Goal: Information Seeking & Learning: Learn about a topic

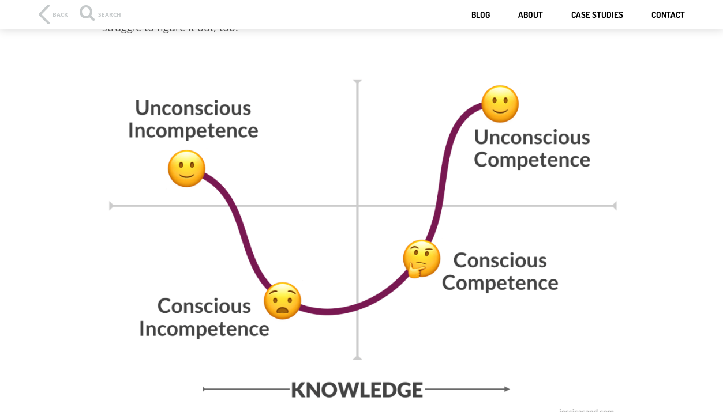
scroll to position [769, 0]
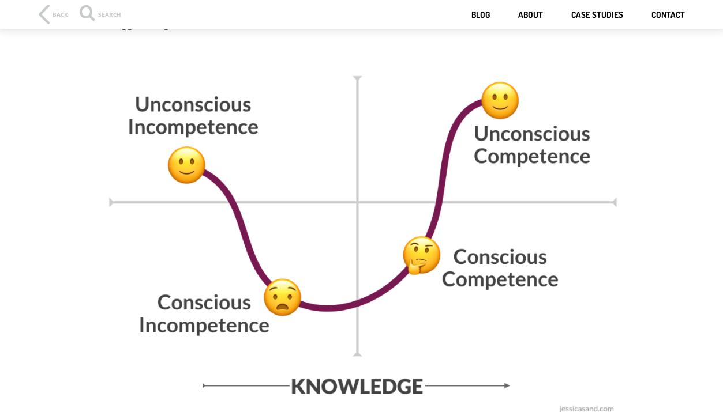
click at [359, 181] on img at bounding box center [361, 235] width 519 height 370
click at [45, 12] on icon at bounding box center [44, 15] width 11 height 20
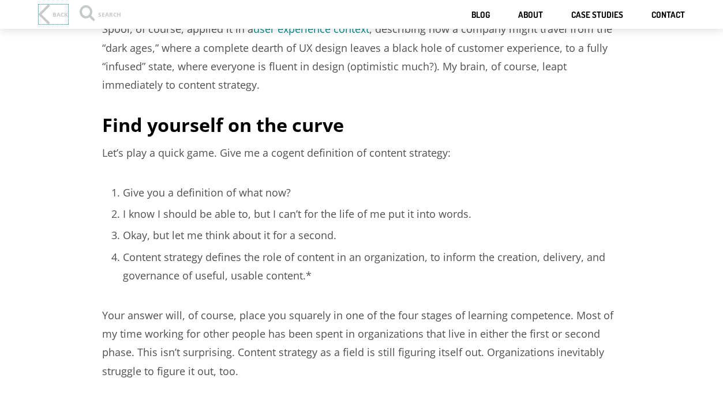
scroll to position [354, 0]
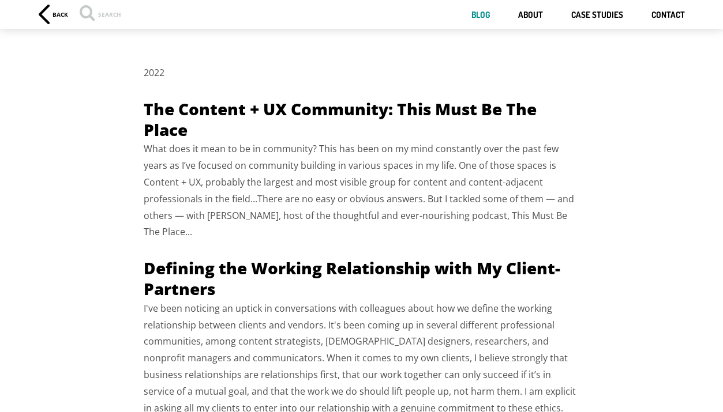
click at [47, 12] on icon at bounding box center [44, 15] width 11 height 20
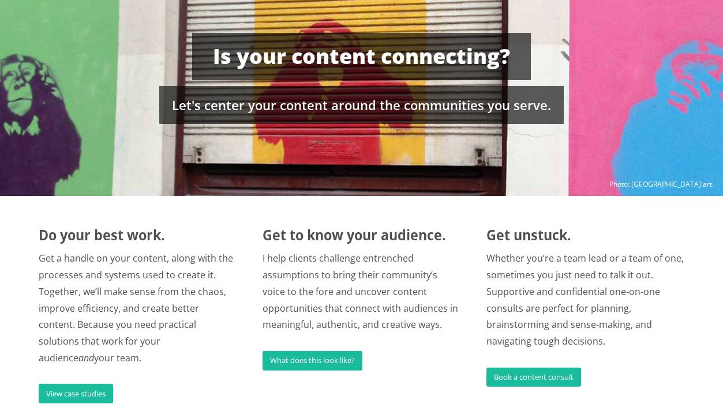
scroll to position [116, 0]
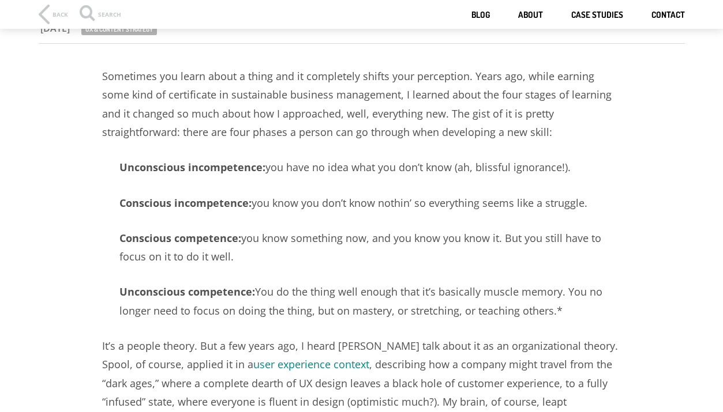
scroll to position [87, 0]
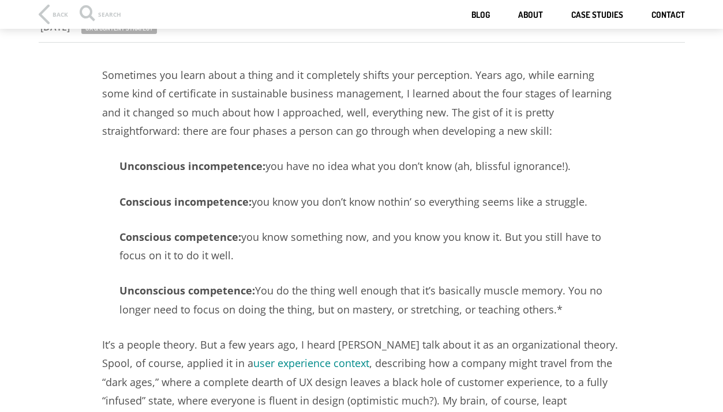
drag, startPoint x: 104, startPoint y: 74, endPoint x: 577, endPoint y: 310, distance: 528.7
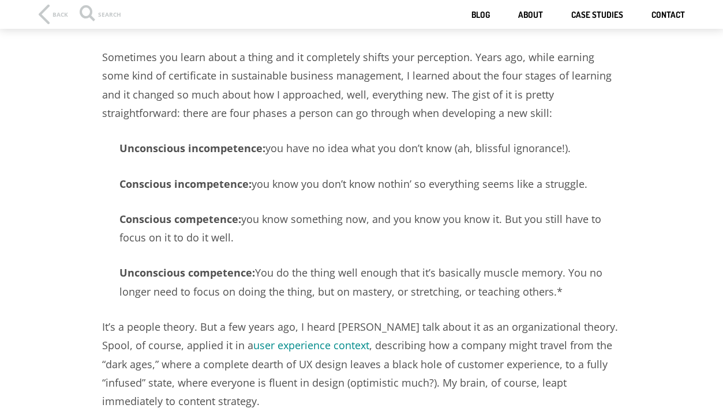
scroll to position [110, 0]
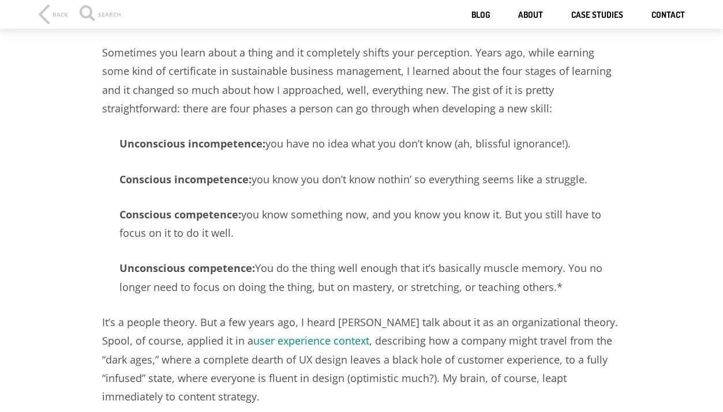
click at [233, 150] on strong "Unconscious incompetence:" at bounding box center [192, 144] width 146 height 14
drag, startPoint x: 121, startPoint y: 143, endPoint x: 562, endPoint y: 282, distance: 462.0
copy article "Unconscious incompetence: you have no idea what you don’t know (ah, blissful ig…"
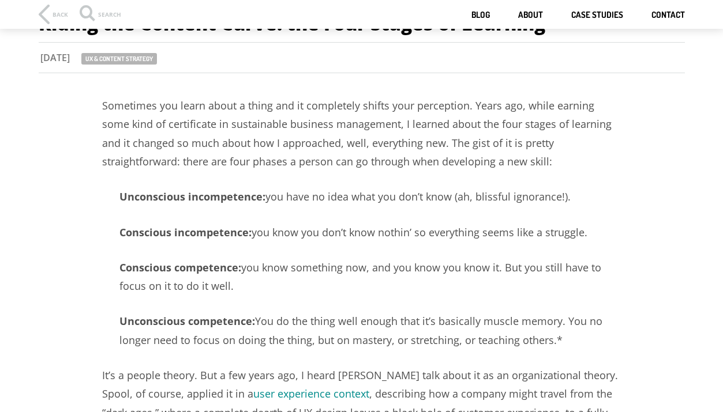
scroll to position [0, 0]
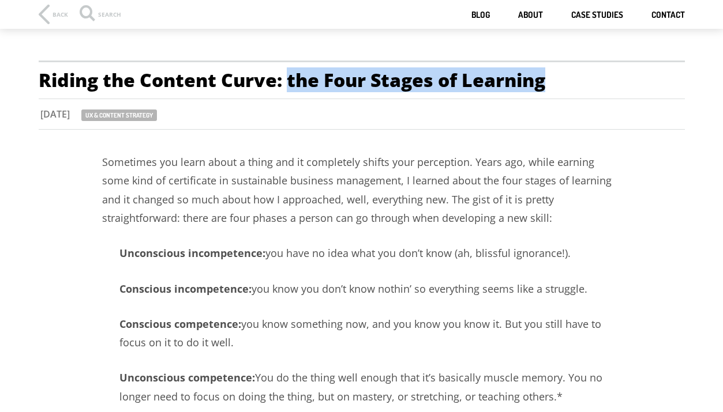
drag, startPoint x: 290, startPoint y: 81, endPoint x: 544, endPoint y: 78, distance: 254.4
click at [557, 79] on h1 "Riding the Content Curve: the Four Stages of Learning" at bounding box center [362, 80] width 646 height 39
copy h1 "the Four Stages of Learning"
